Goal: Task Accomplishment & Management: Manage account settings

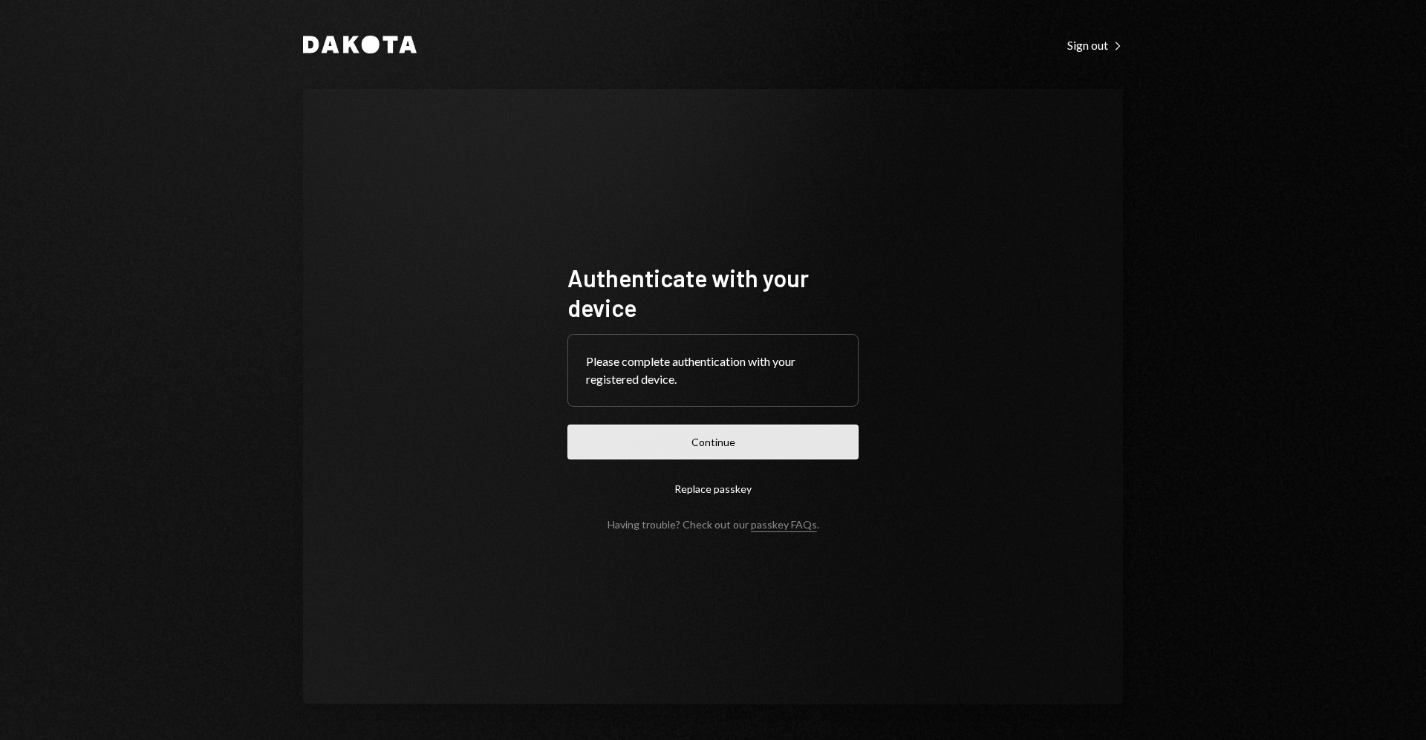
click at [742, 428] on button "Continue" at bounding box center [712, 442] width 291 height 35
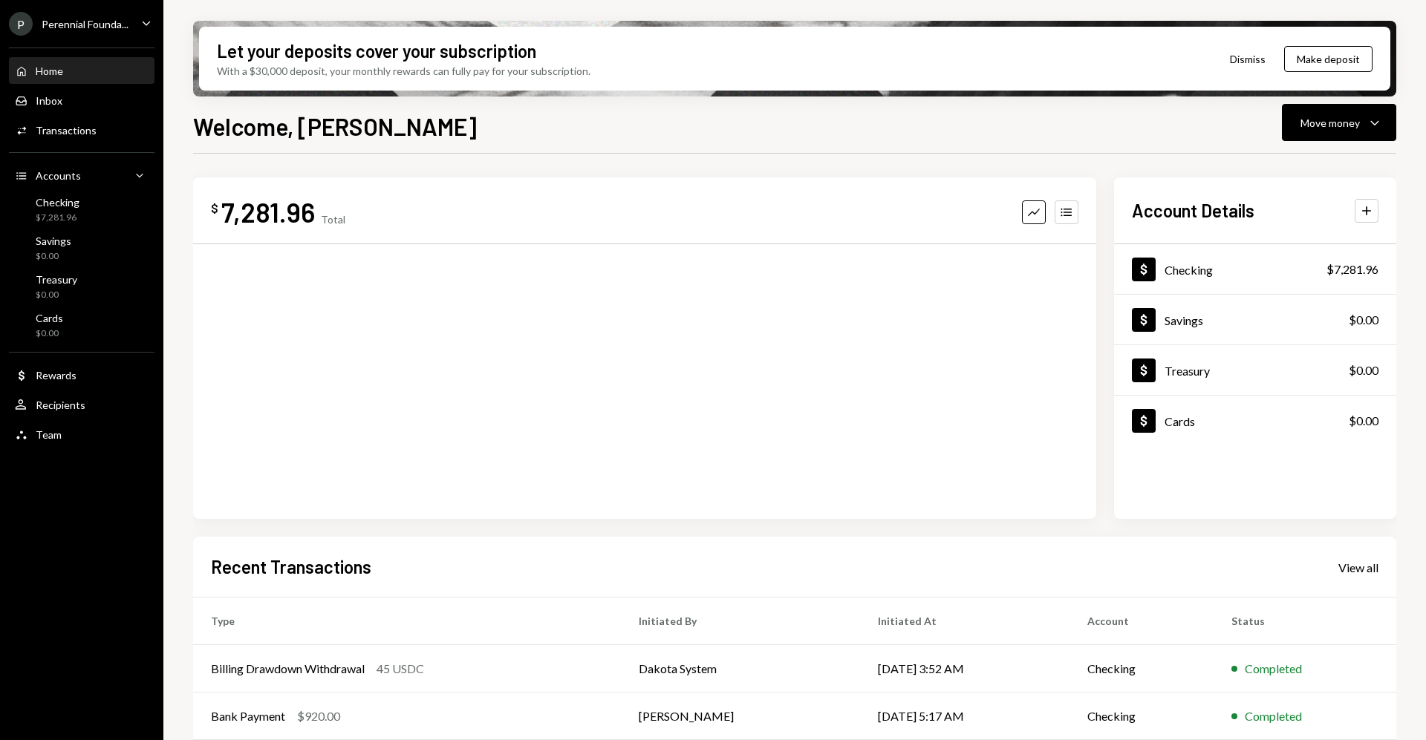
click at [114, 23] on div "Perennial Founda..." at bounding box center [85, 24] width 87 height 13
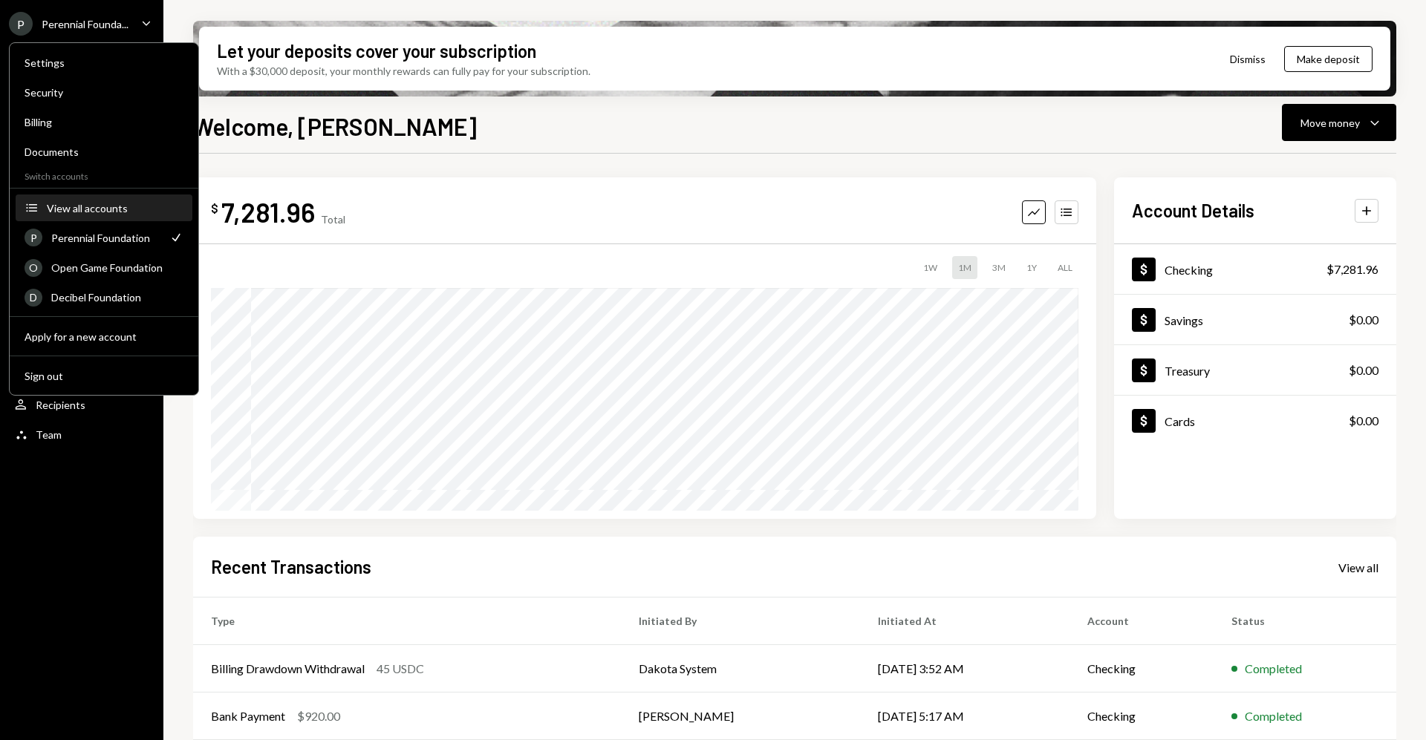
click at [149, 215] on button "Accounts View all accounts" at bounding box center [104, 208] width 177 height 27
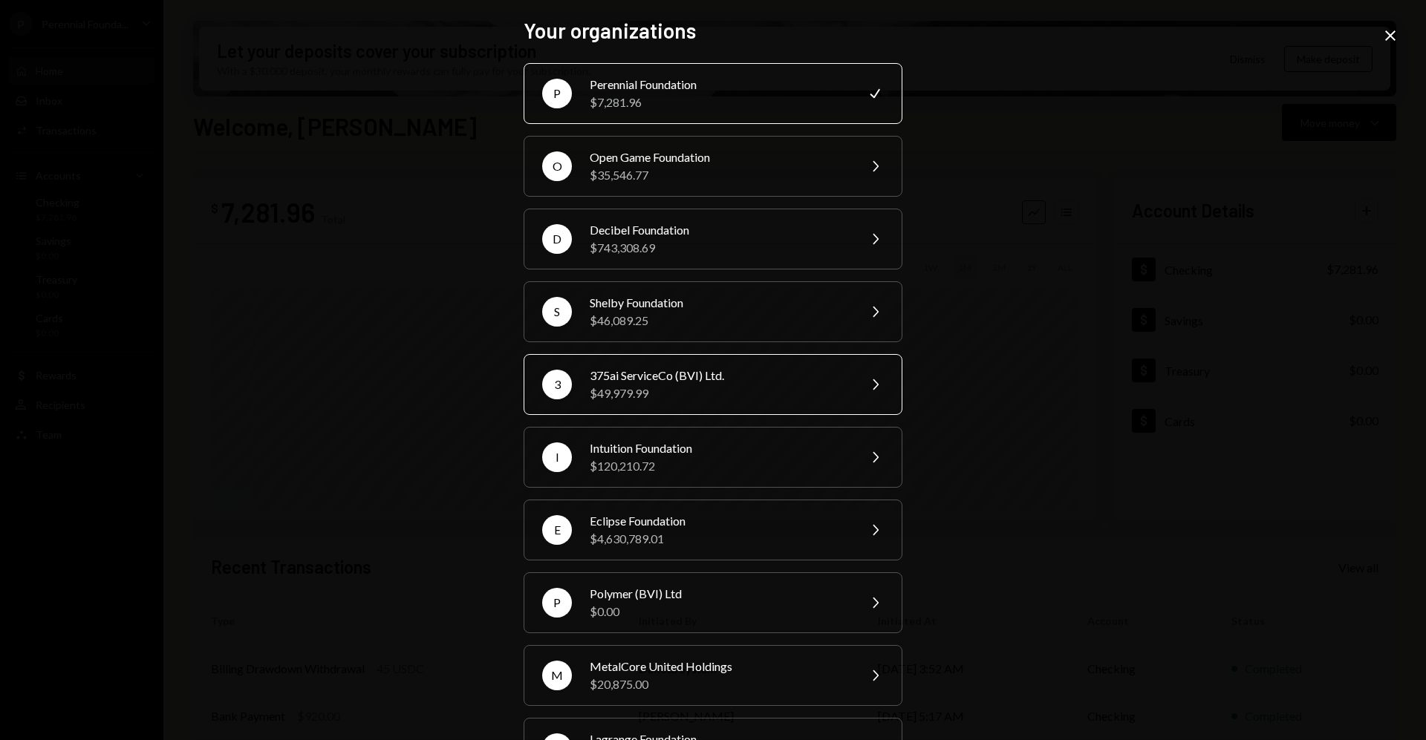
click at [758, 375] on div "375ai ServiceCo (BVI) Ltd." at bounding box center [719, 376] width 258 height 18
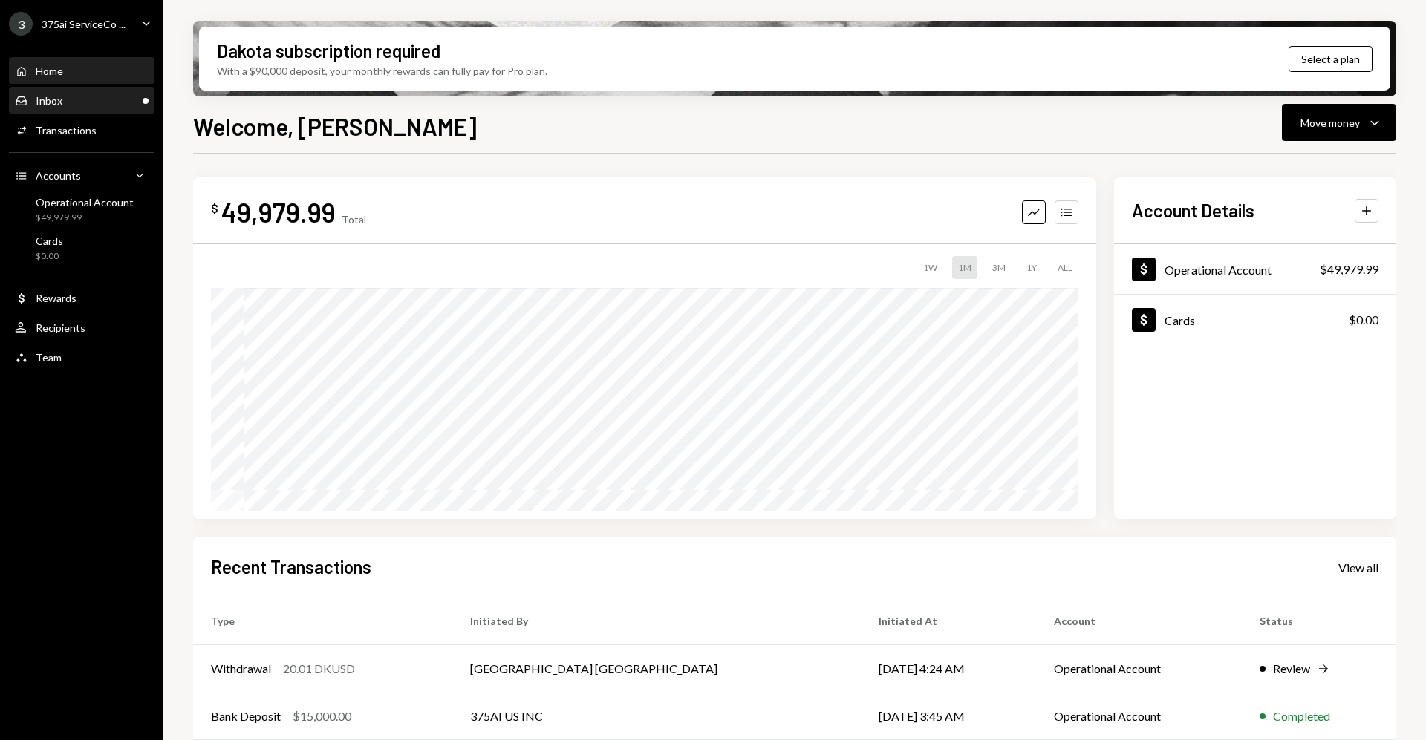
click at [111, 95] on div "Inbox Inbox" at bounding box center [82, 100] width 134 height 13
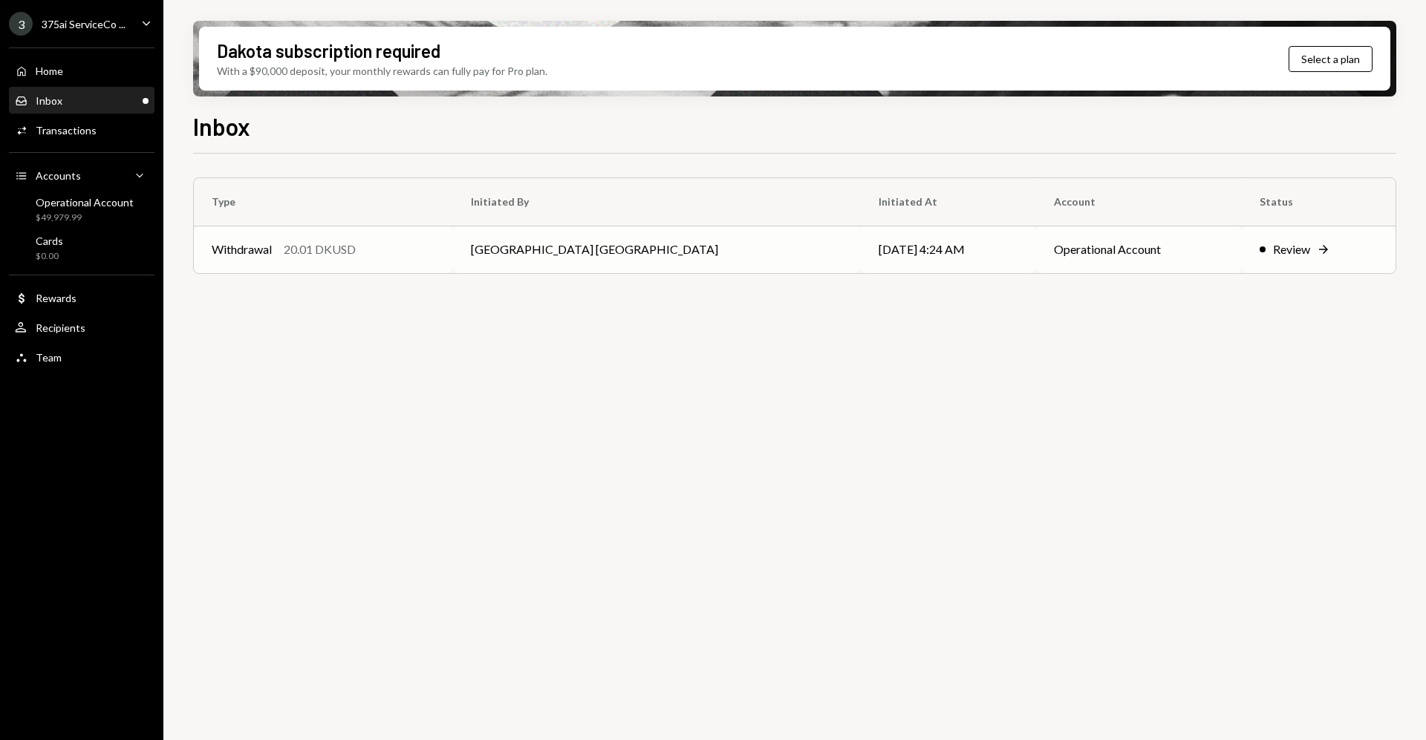
click at [1273, 248] on div "Review" at bounding box center [1291, 250] width 37 height 18
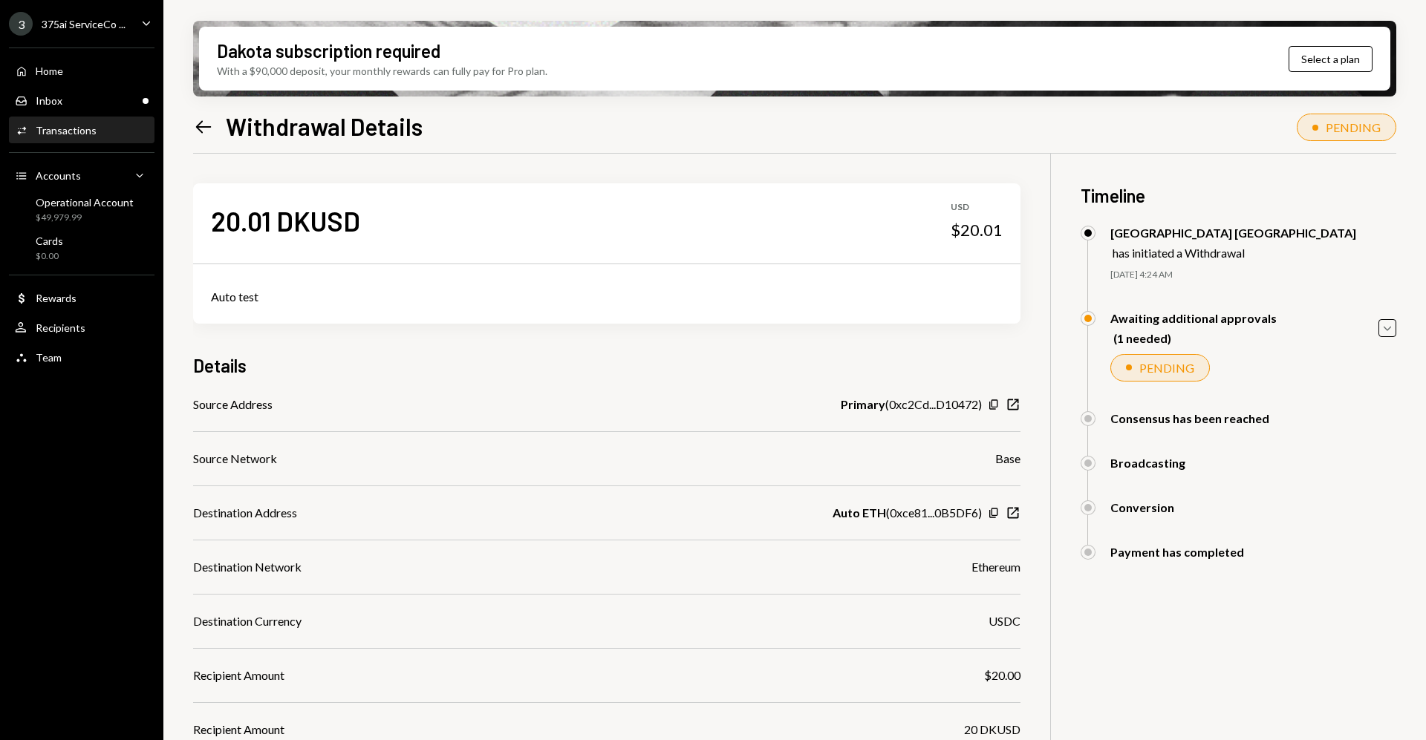
scroll to position [202, 0]
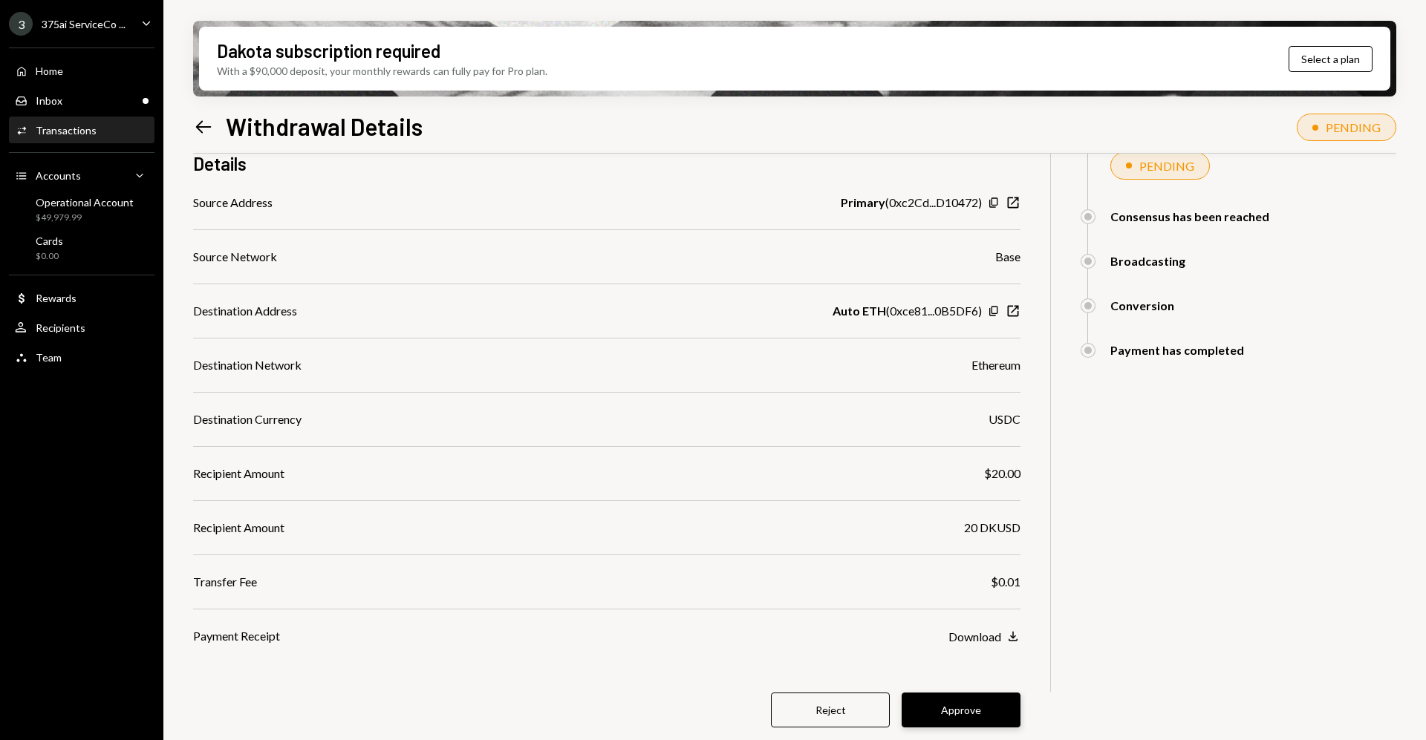
click at [982, 702] on button "Approve" at bounding box center [961, 710] width 119 height 35
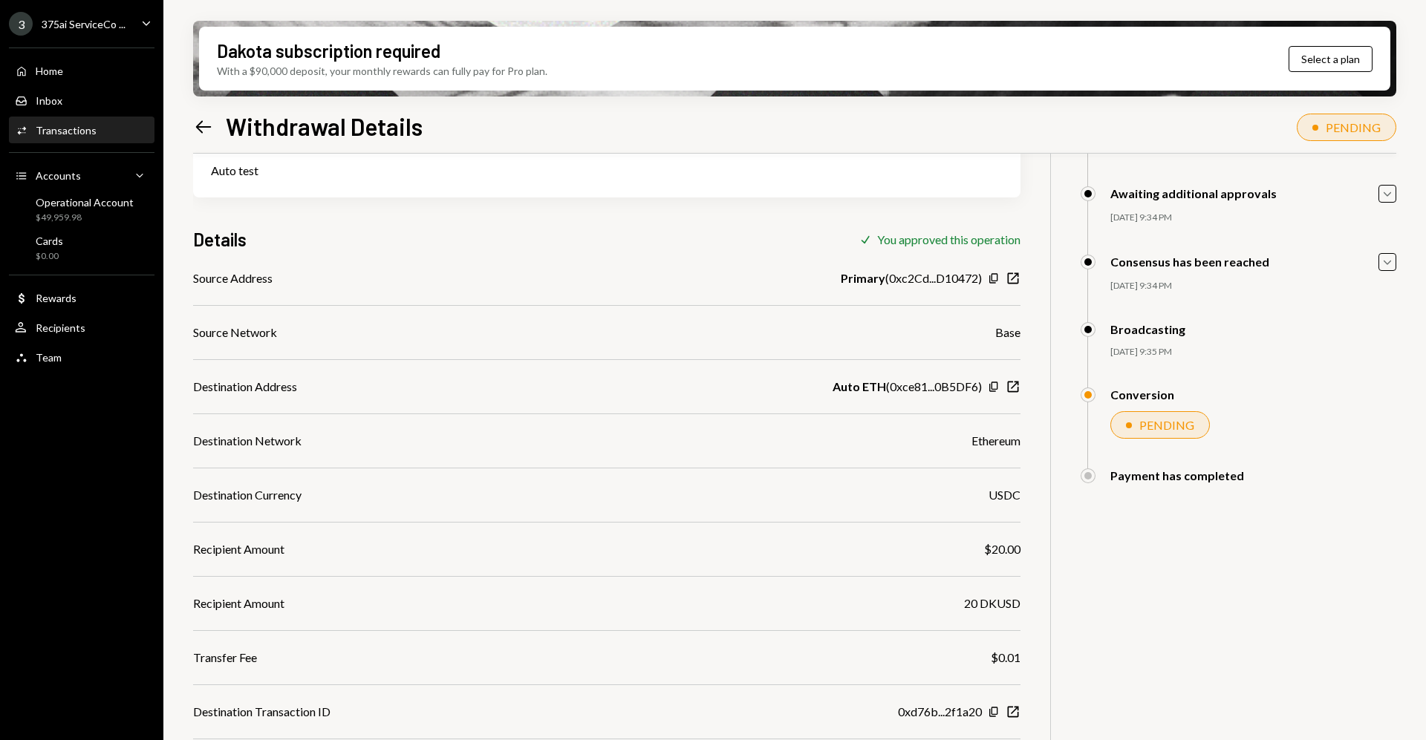
scroll to position [180, 0]
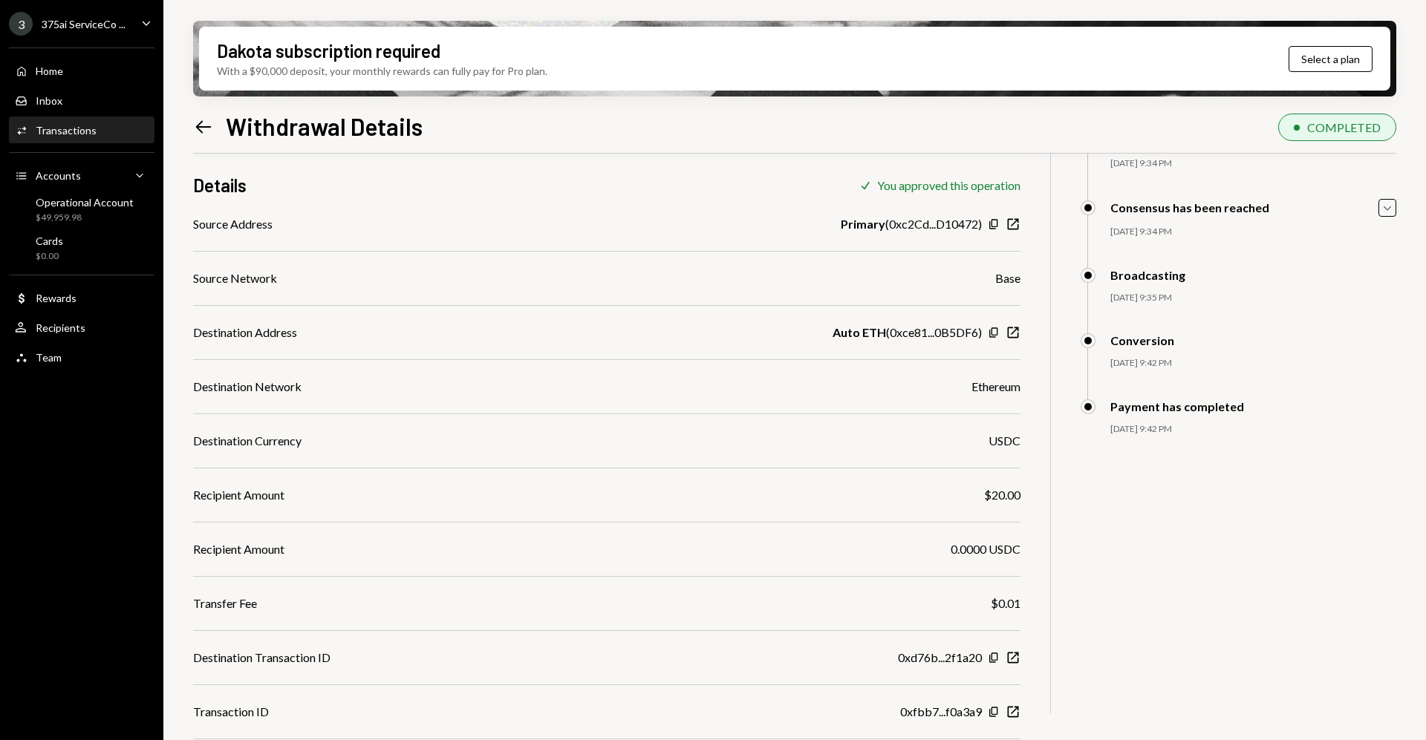
click at [135, 30] on div "3 375ai ServiceCo ... Caret Down" at bounding box center [81, 24] width 163 height 24
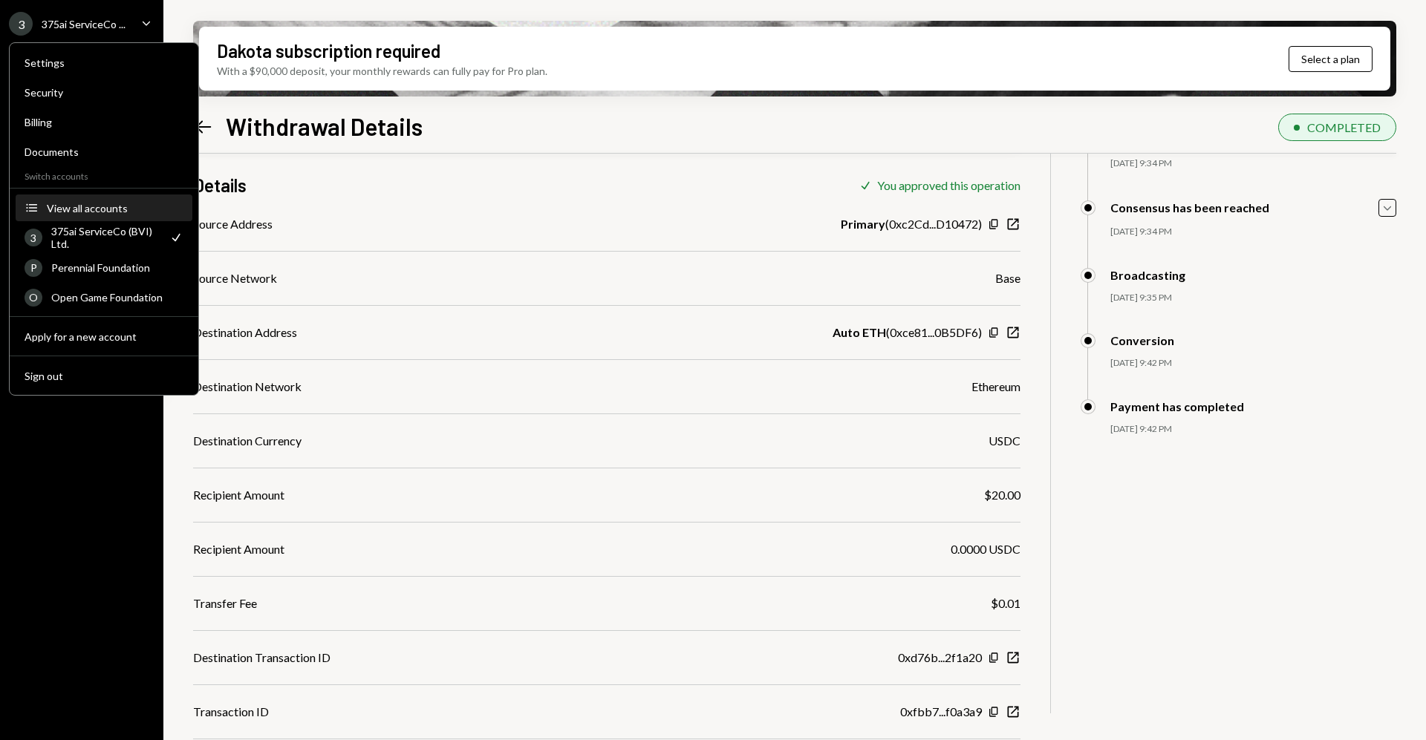
click at [119, 211] on div "View all accounts" at bounding box center [115, 208] width 137 height 13
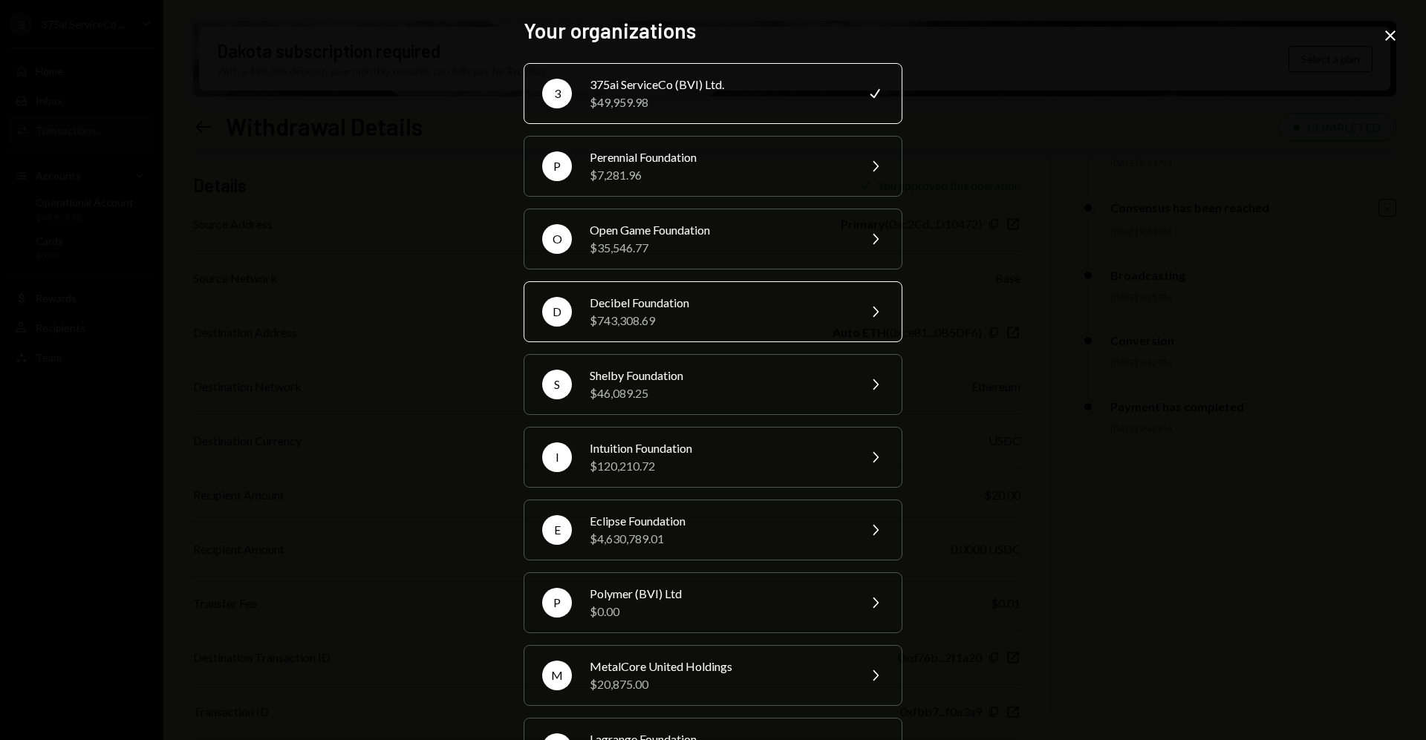
click at [622, 325] on div "$743,308.69" at bounding box center [719, 321] width 258 height 18
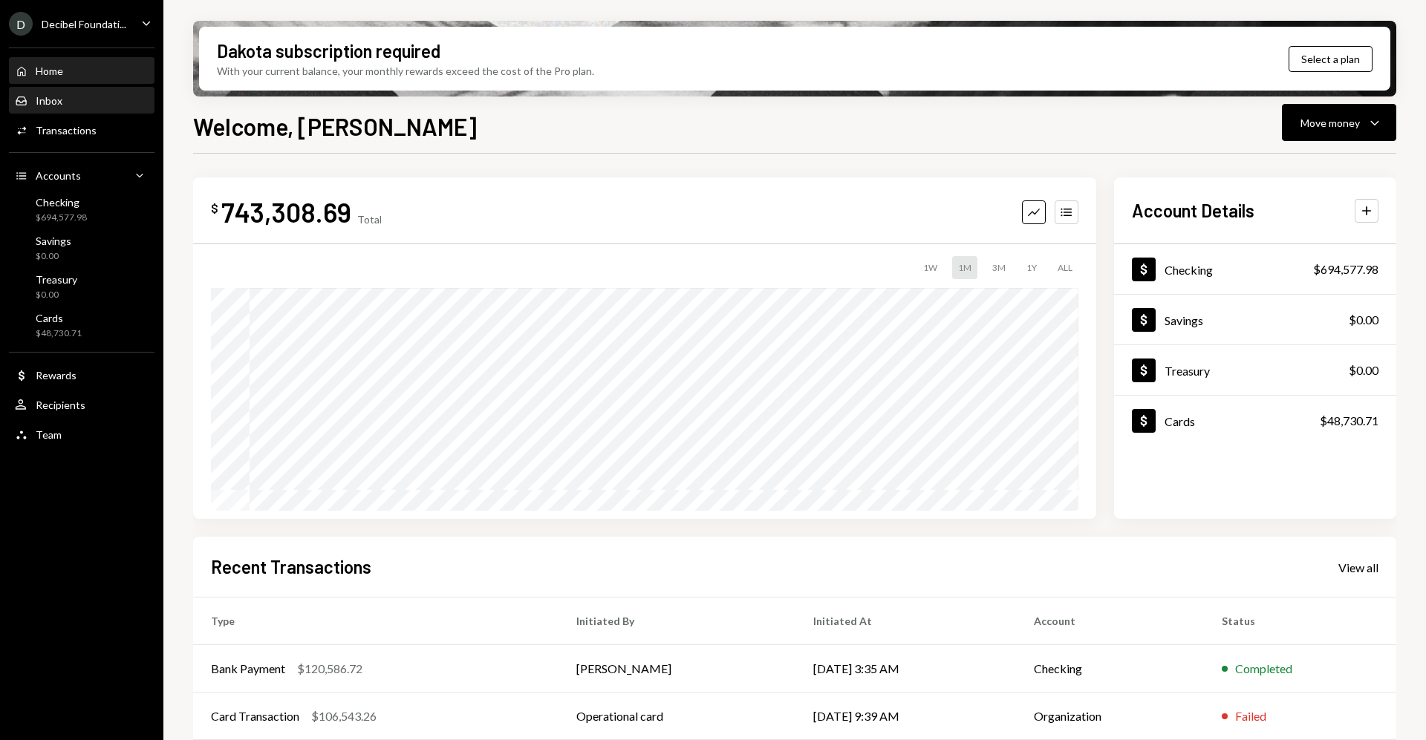
click at [84, 100] on div "Inbox Inbox" at bounding box center [82, 100] width 134 height 13
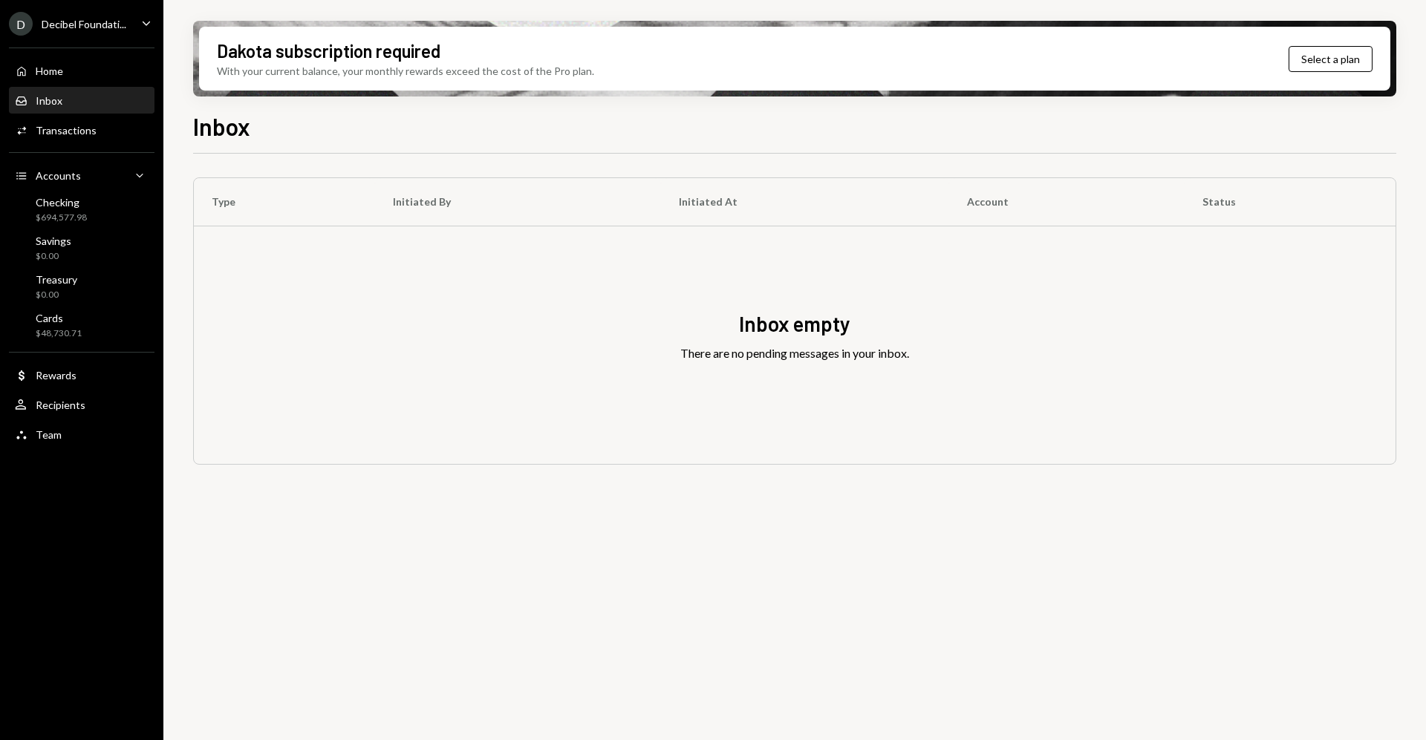
click at [125, 27] on div "Decibel Foundati..." at bounding box center [84, 24] width 85 height 13
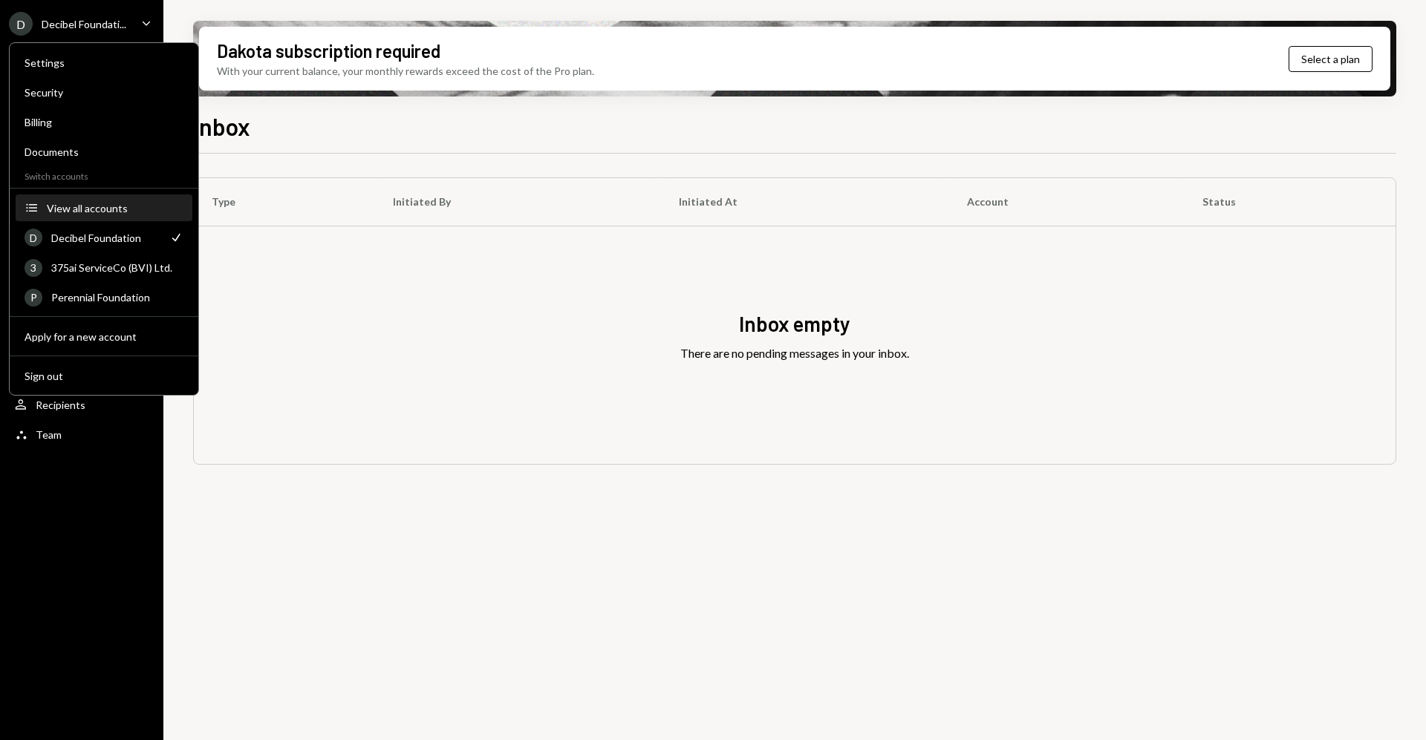
click at [143, 209] on div "View all accounts" at bounding box center [115, 208] width 137 height 13
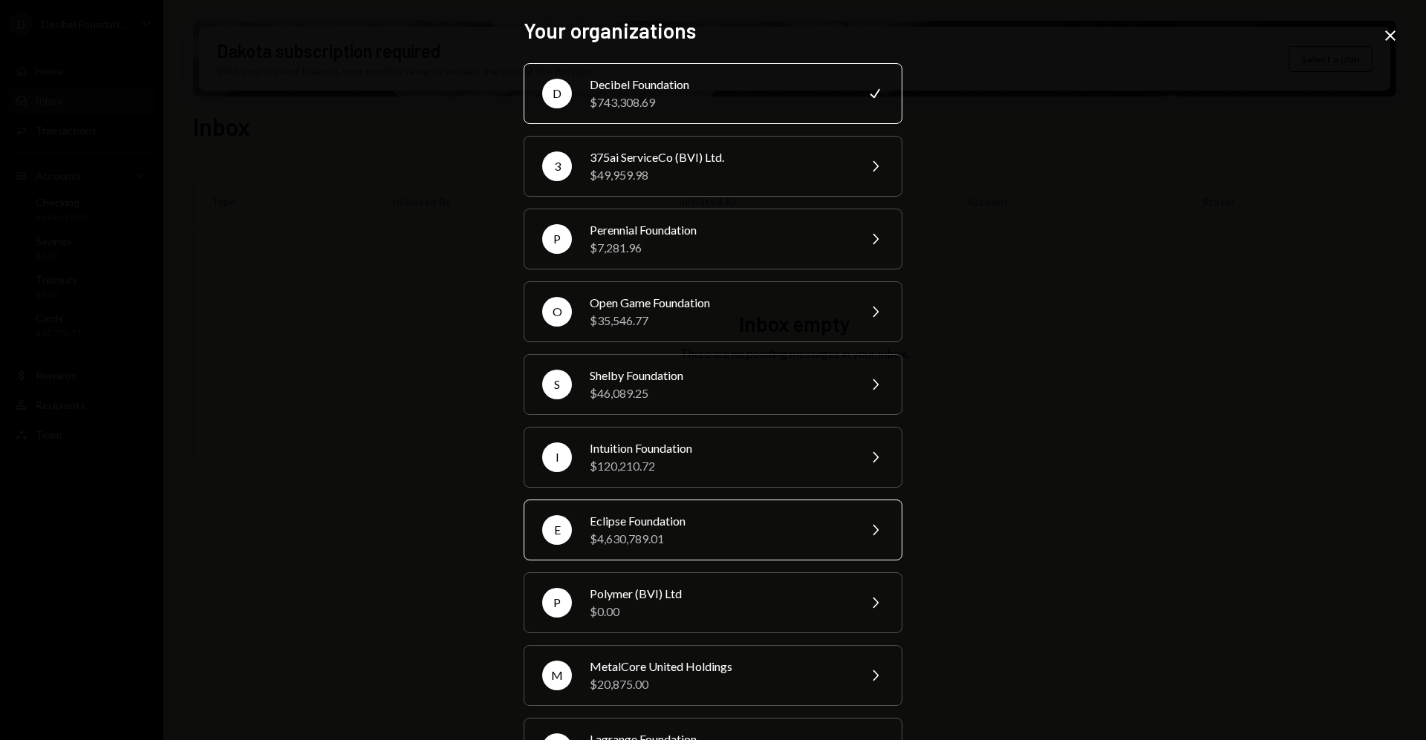
click at [640, 539] on div "$4,630,789.01" at bounding box center [719, 539] width 258 height 18
